Goal: Task Accomplishment & Management: Use online tool/utility

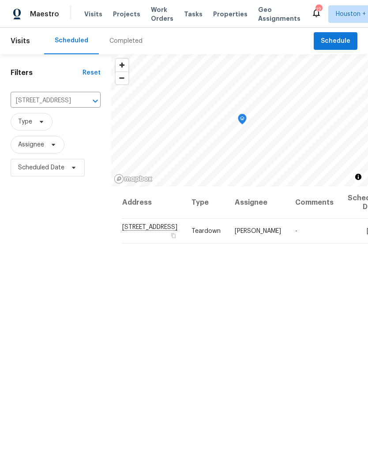
click at [21, 98] on input "224 W Jordan St, Alvin, TX 77511" at bounding box center [43, 101] width 65 height 14
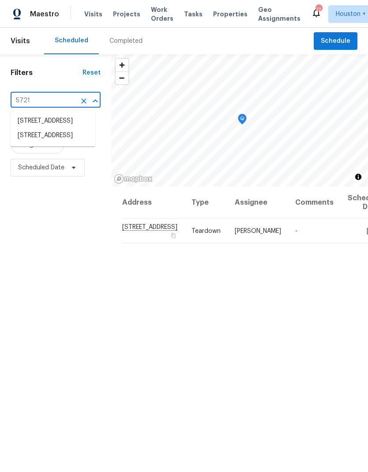
type input "5721 r"
click at [33, 128] on li "5721 Richfield Park Ct, Rosharon, TX 77583" at bounding box center [53, 121] width 85 height 15
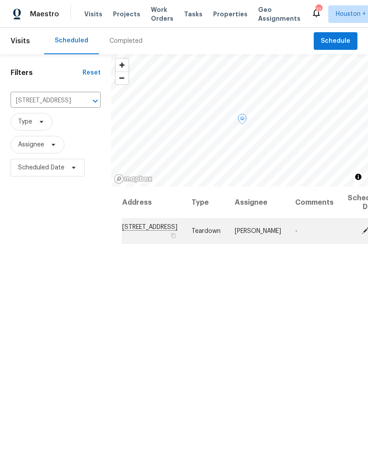
click at [362, 234] on icon at bounding box center [365, 230] width 7 height 7
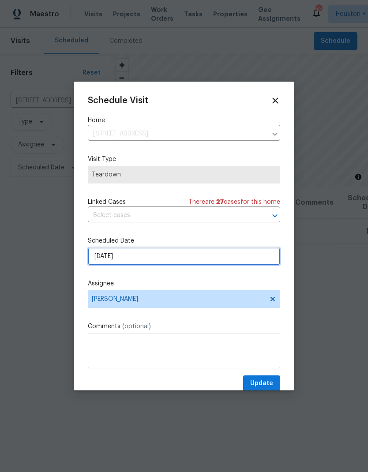
click at [265, 262] on input "8/22/2025" at bounding box center [184, 257] width 192 height 18
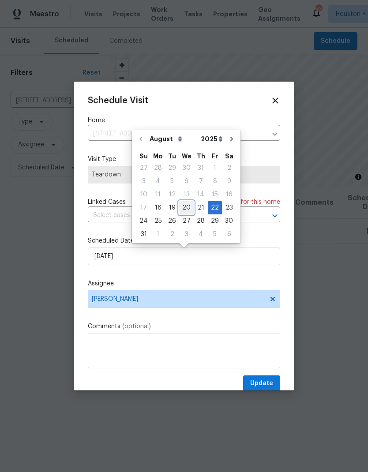
click at [186, 205] on div "20" at bounding box center [186, 208] width 15 height 12
type input "8/20/2025"
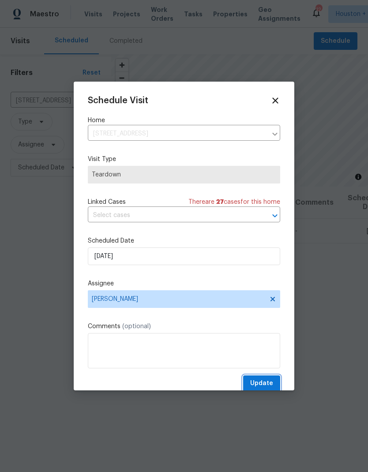
click at [262, 380] on button "Update" at bounding box center [261, 384] width 37 height 16
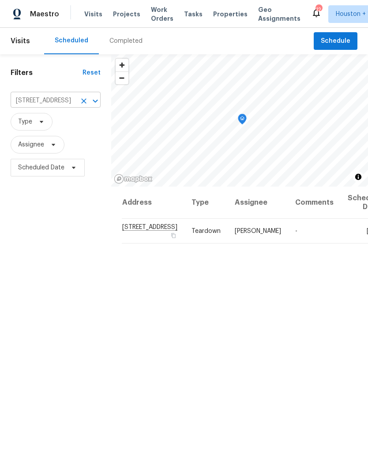
click at [19, 103] on input "5721 Richfield Park Ct, Rosharon, TX 77583" at bounding box center [43, 101] width 65 height 14
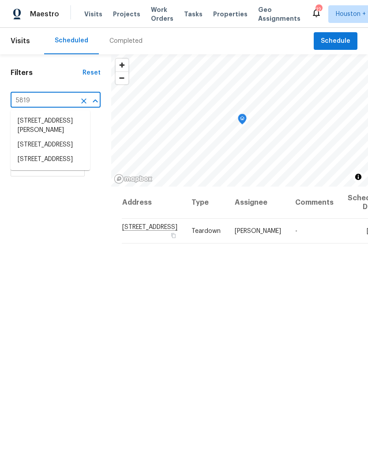
type input "5819 t"
click at [25, 125] on li "5819 Tidewater Dr, Houston, TX 77085" at bounding box center [50, 121] width 79 height 15
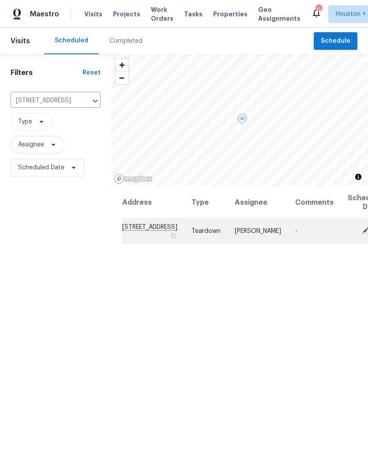
click at [341, 244] on td "Fri, Aug 22" at bounding box center [363, 231] width 45 height 25
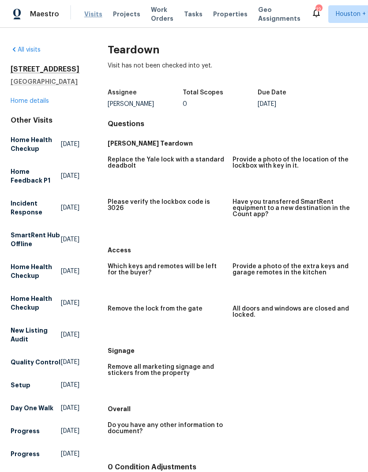
click at [98, 12] on span "Visits" at bounding box center [93, 14] width 18 height 9
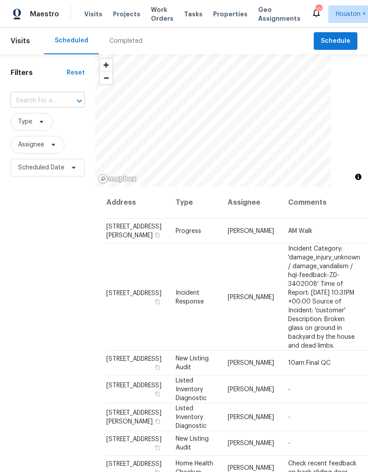
click at [19, 102] on input "text" at bounding box center [35, 101] width 49 height 14
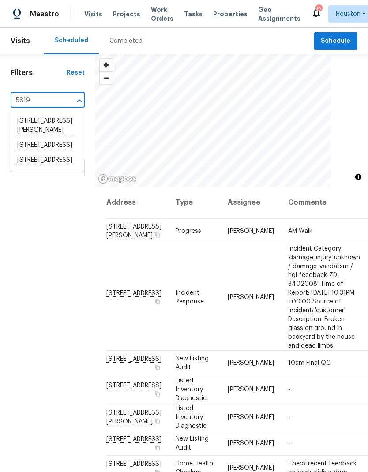
type input "5819 t"
click at [24, 128] on li "5819 Tidewater Dr, Houston, TX 77085" at bounding box center [47, 121] width 74 height 15
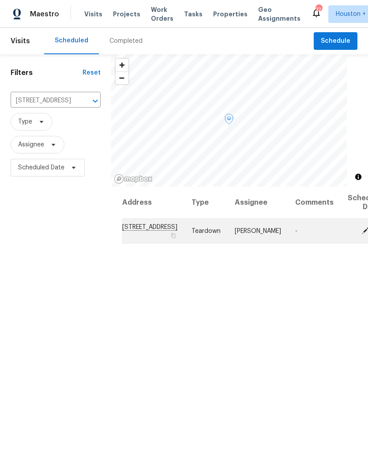
click at [361, 234] on icon at bounding box center [365, 230] width 8 height 8
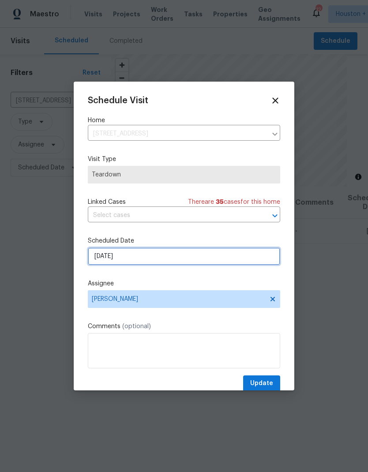
click at [274, 265] on input "8/22/2025" at bounding box center [184, 257] width 192 height 18
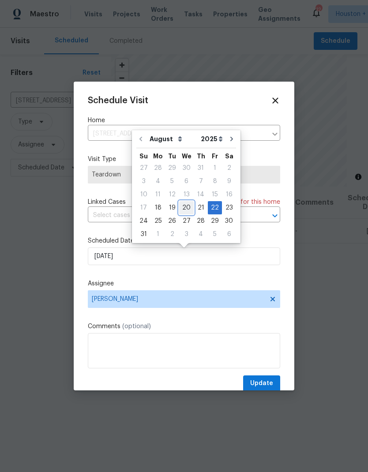
click at [186, 207] on div "20" at bounding box center [186, 208] width 15 height 12
type input "8/20/2025"
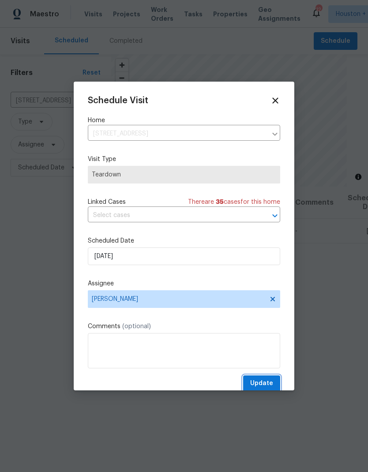
click at [267, 386] on span "Update" at bounding box center [261, 383] width 23 height 11
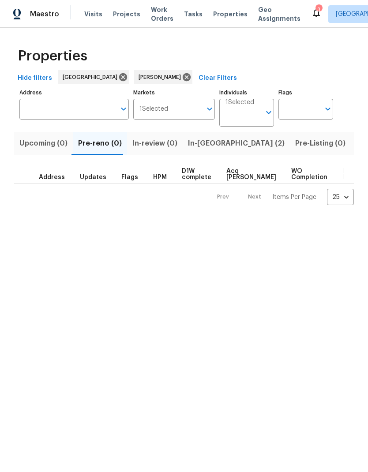
click at [25, 146] on span "Upcoming (0)" at bounding box center [43, 143] width 48 height 12
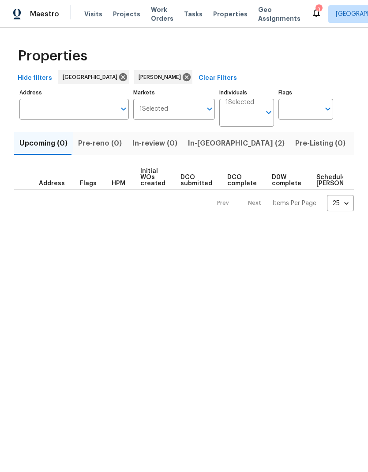
click at [205, 147] on span "In-reno (2)" at bounding box center [236, 143] width 97 height 12
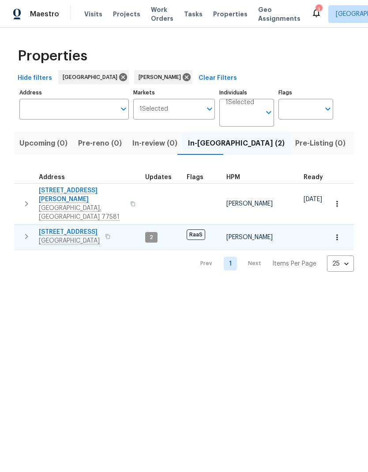
click at [49, 228] on span "[STREET_ADDRESS]" at bounding box center [69, 232] width 61 height 9
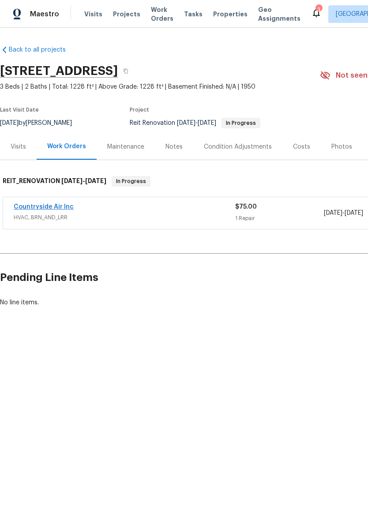
click at [28, 207] on link "Countryside Air Inc" at bounding box center [44, 207] width 60 height 6
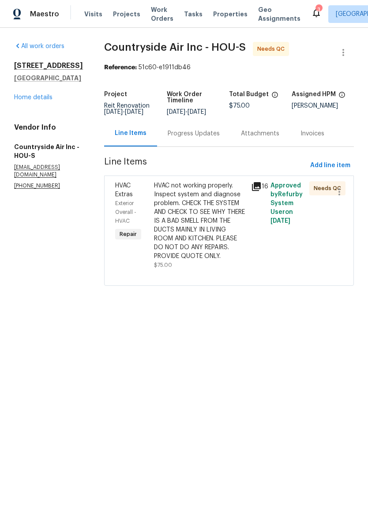
click at [218, 242] on div "HVAC not working properly. Inspect system and diagnose problem. CHECK THE SYSTE…" at bounding box center [200, 220] width 92 height 79
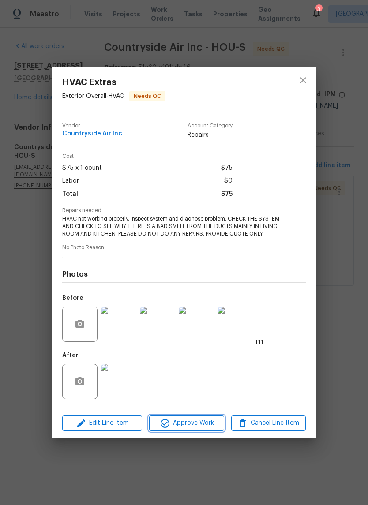
click at [214, 424] on span "Approve Work" at bounding box center [186, 423] width 69 height 11
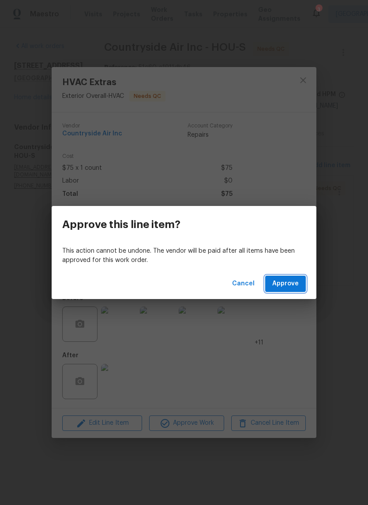
click at [296, 288] on span "Approve" at bounding box center [285, 283] width 26 height 11
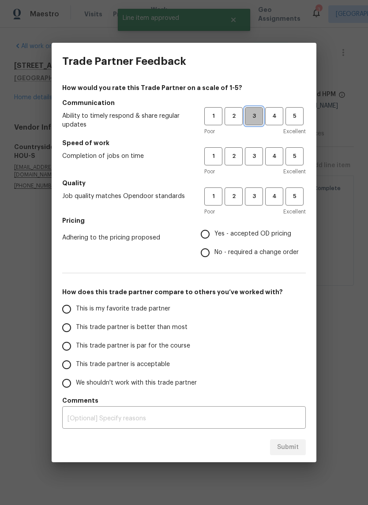
click at [259, 116] on span "3" at bounding box center [254, 116] width 16 height 10
click at [258, 157] on span "3" at bounding box center [254, 156] width 16 height 10
click at [255, 202] on button "3" at bounding box center [254, 197] width 18 height 18
click at [266, 236] on span "Yes - accepted OD pricing" at bounding box center [252, 233] width 77 height 9
click at [214, 236] on input "Yes - accepted OD pricing" at bounding box center [205, 234] width 19 height 19
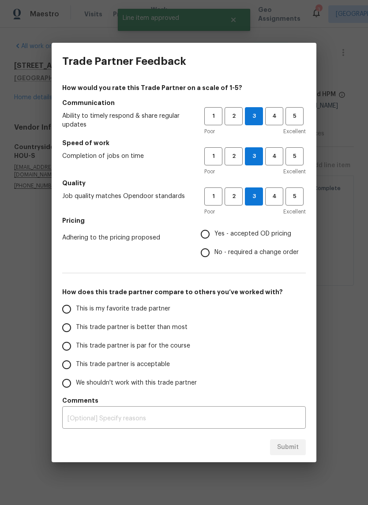
radio input "true"
click at [65, 310] on input "This is my favorite trade partner" at bounding box center [66, 309] width 19 height 19
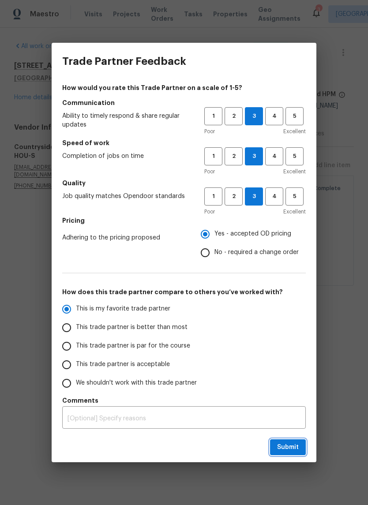
click at [295, 448] on span "Submit" at bounding box center [288, 447] width 22 height 11
radio input "true"
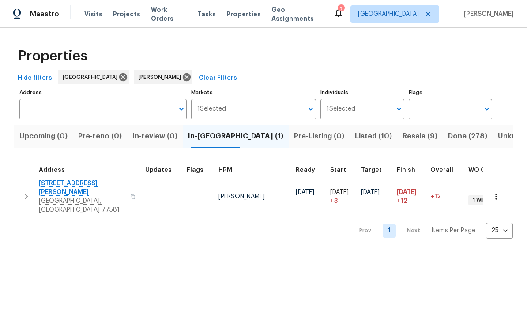
click at [368, 140] on span "Resale (9)" at bounding box center [419, 136] width 35 height 12
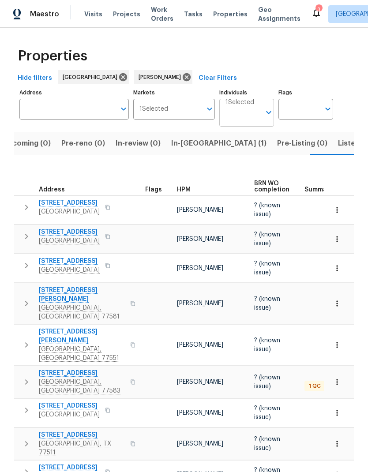
click at [254, 120] on input "Individuals" at bounding box center [242, 116] width 35 height 21
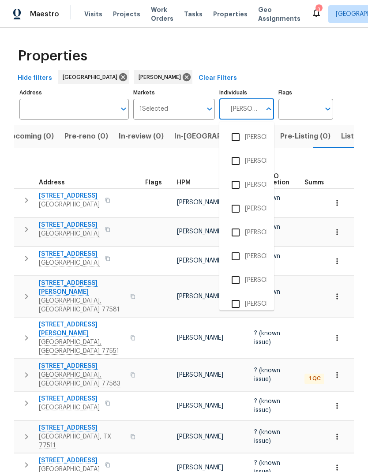
scroll to position [0, 17]
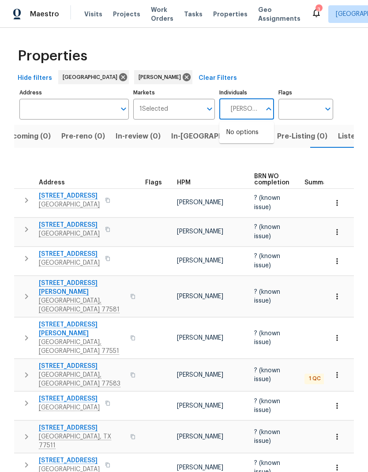
type input "[PERSON_NAME]"
click at [239, 139] on input "checkbox" at bounding box center [235, 137] width 19 height 19
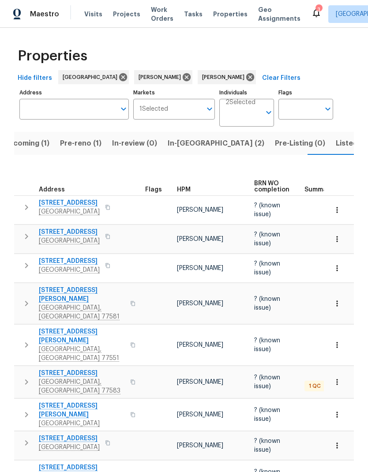
click at [73, 150] on button "Pre-reno (1)" at bounding box center [81, 143] width 52 height 23
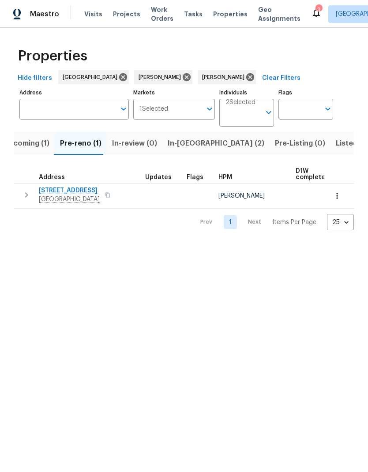
click at [19, 144] on span "Upcoming (1)" at bounding box center [27, 143] width 46 height 12
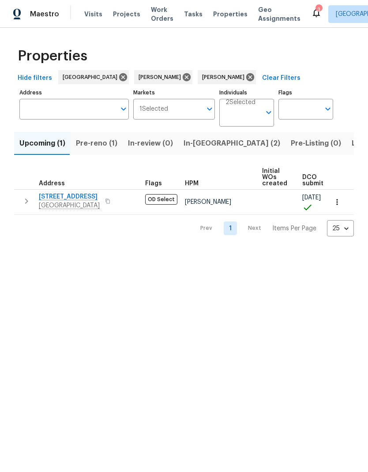
click at [71, 251] on html "Maestro Visits Projects Work Orders Tasks Properties Geo Assignments 3 [GEOGRAP…" at bounding box center [184, 125] width 368 height 251
click at [245, 80] on icon at bounding box center [250, 77] width 10 height 10
